Goal: Find specific page/section: Locate a particular part of the current website

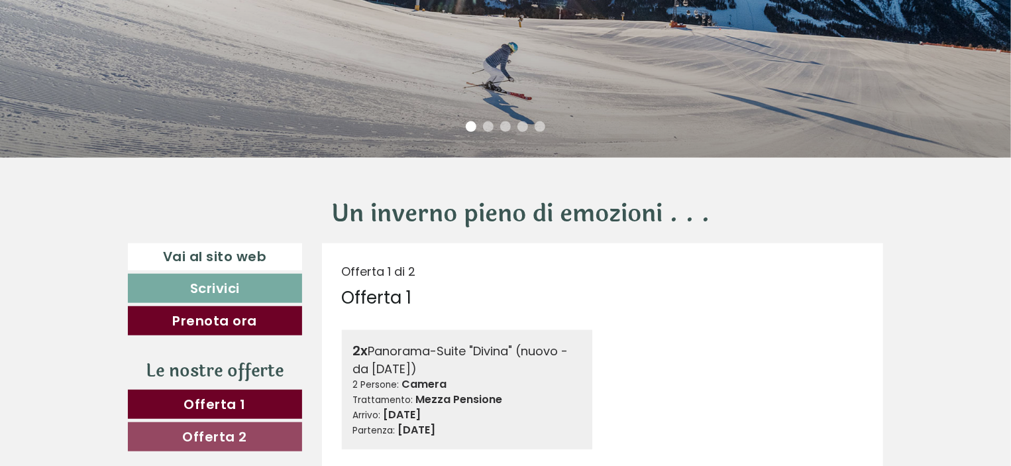
scroll to position [346, 0]
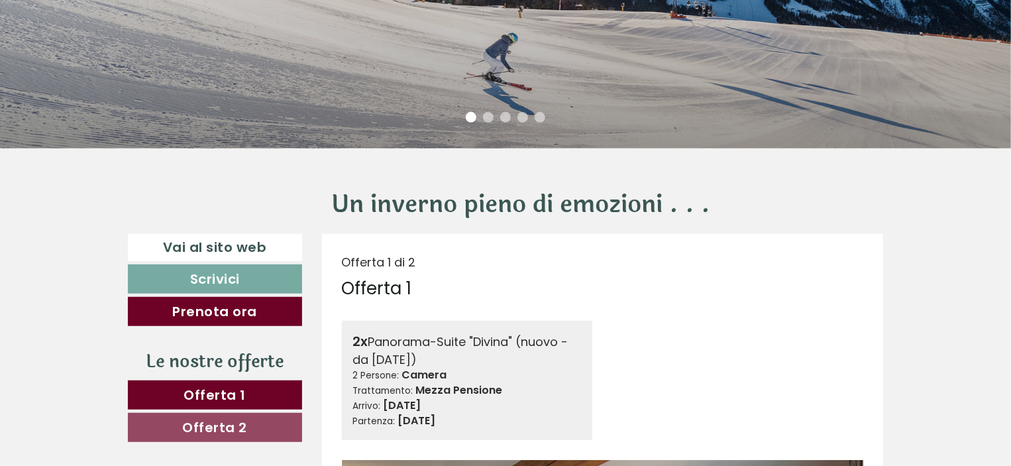
drag, startPoint x: 0, startPoint y: 0, endPoint x: 1017, endPoint y: 36, distance: 1017.3
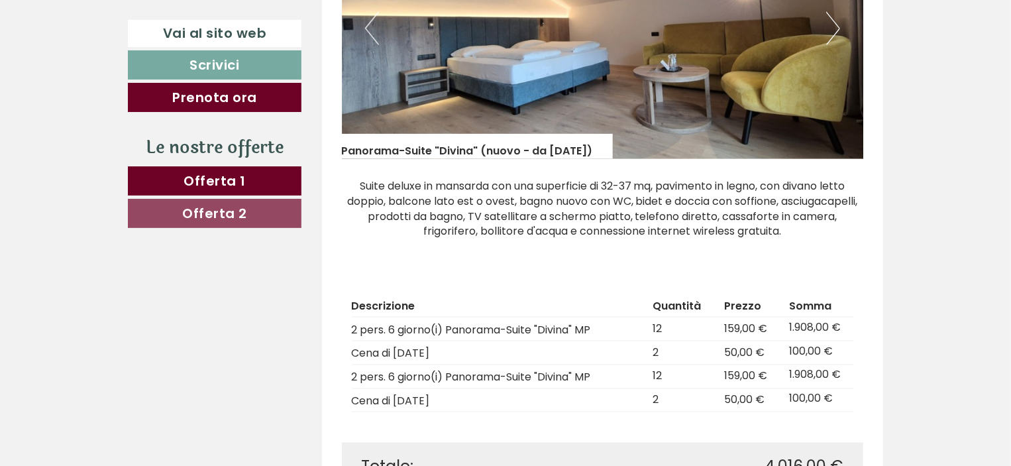
scroll to position [1002, 0]
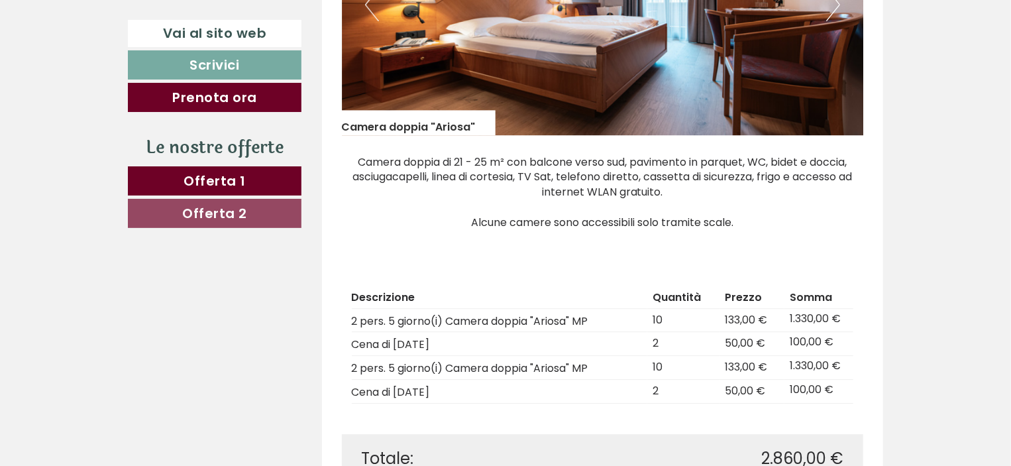
scroll to position [1901, 0]
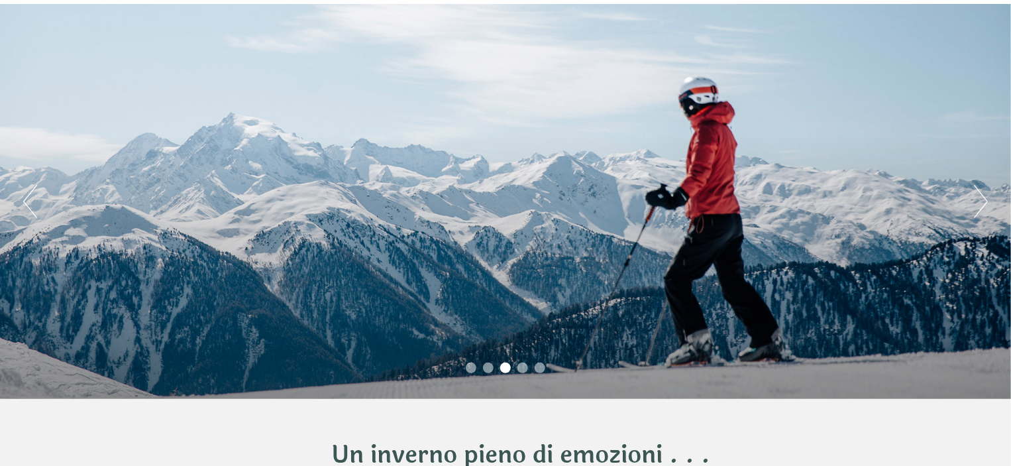
scroll to position [43, 0]
